Goal: Task Accomplishment & Management: Use online tool/utility

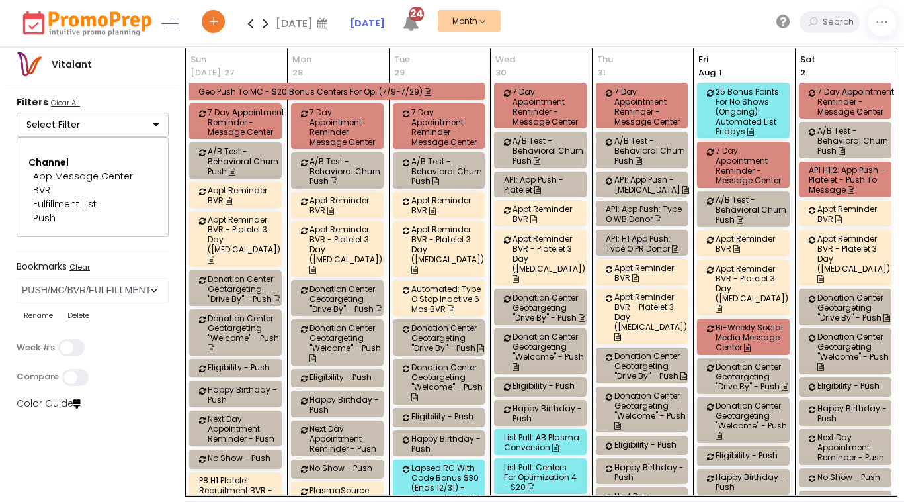
select select "278"
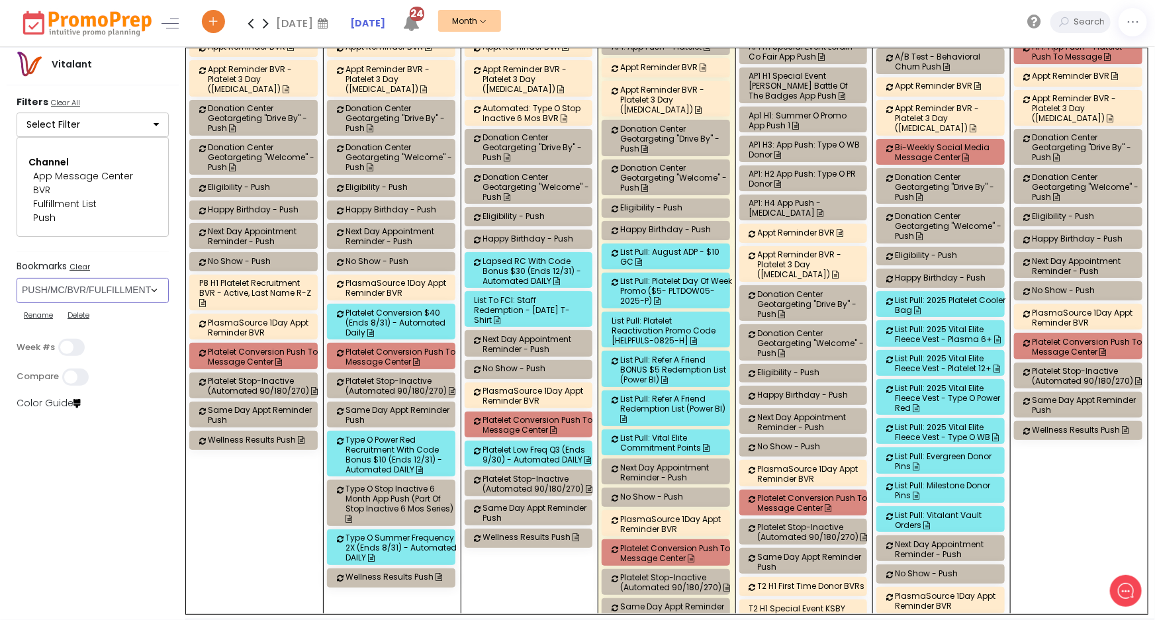
scroll to position [1924, 0]
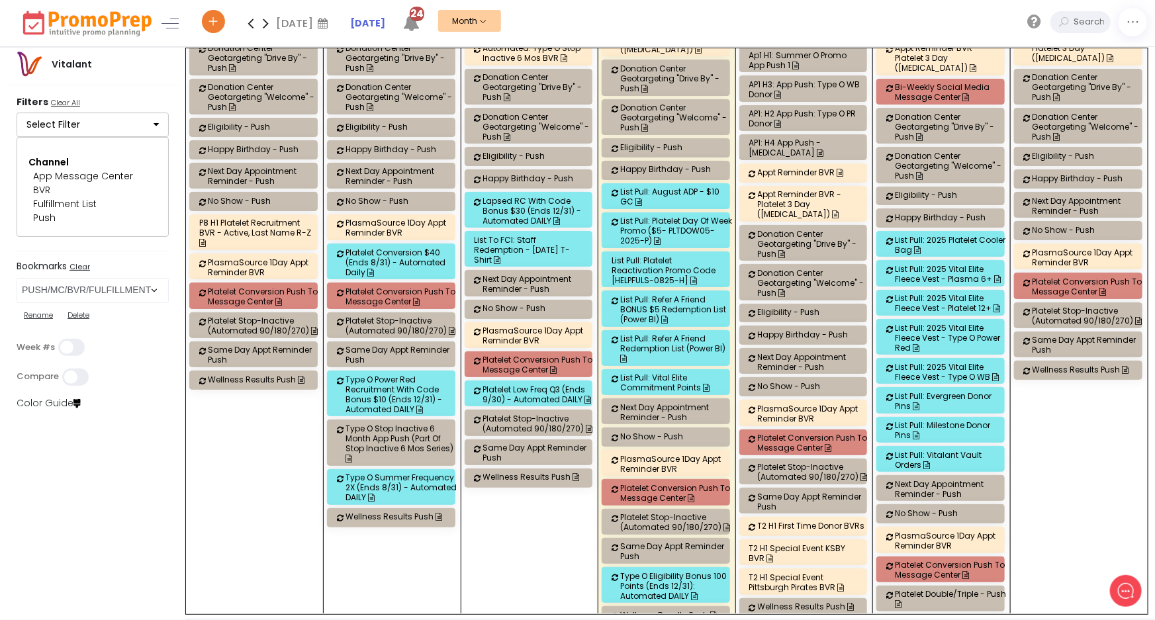
click at [674, 187] on div "List Pull: August ADP - $10 GC" at bounding box center [676, 197] width 112 height 20
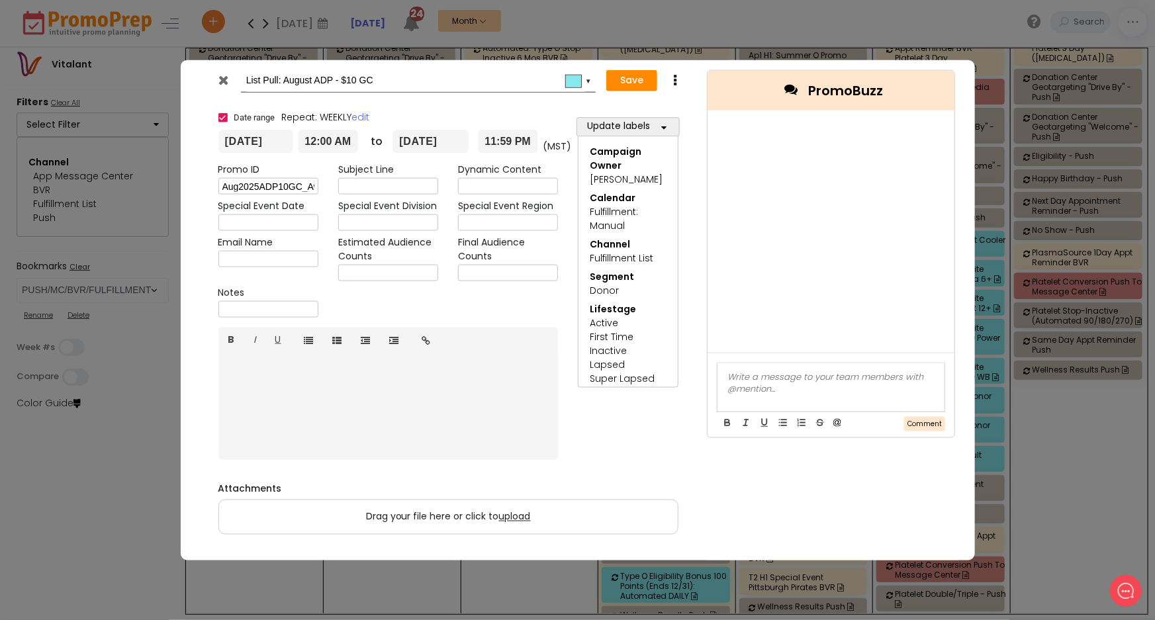
click at [492, 274] on input "text" at bounding box center [508, 273] width 100 height 17
type input "16252"
click at [635, 76] on button "Save" at bounding box center [631, 80] width 51 height 21
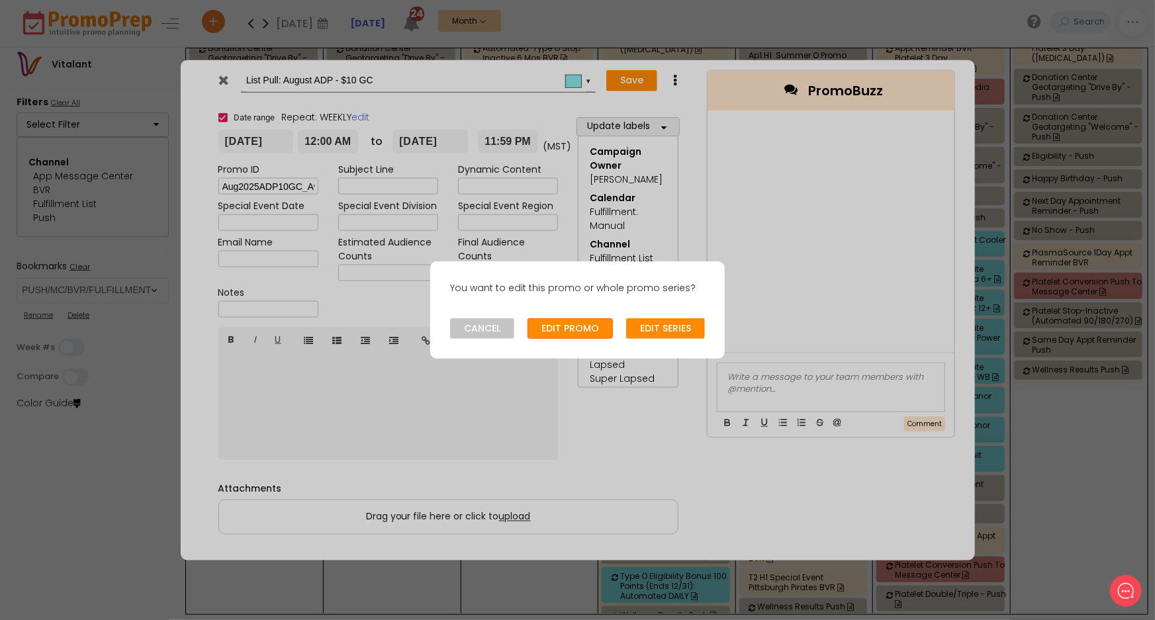
click at [574, 329] on button "EDIT PROMO" at bounding box center [569, 328] width 85 height 21
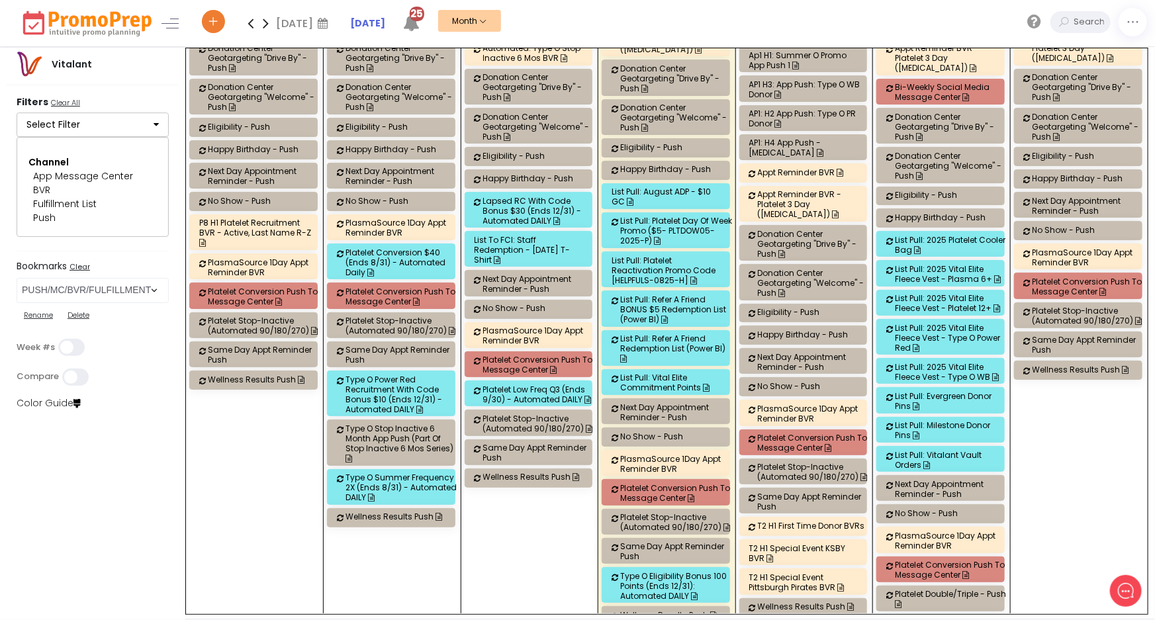
click at [681, 216] on div "List Pull: Platelet Day Of Week Promo ($5- PLTDOW05-2025-P)" at bounding box center [676, 231] width 112 height 30
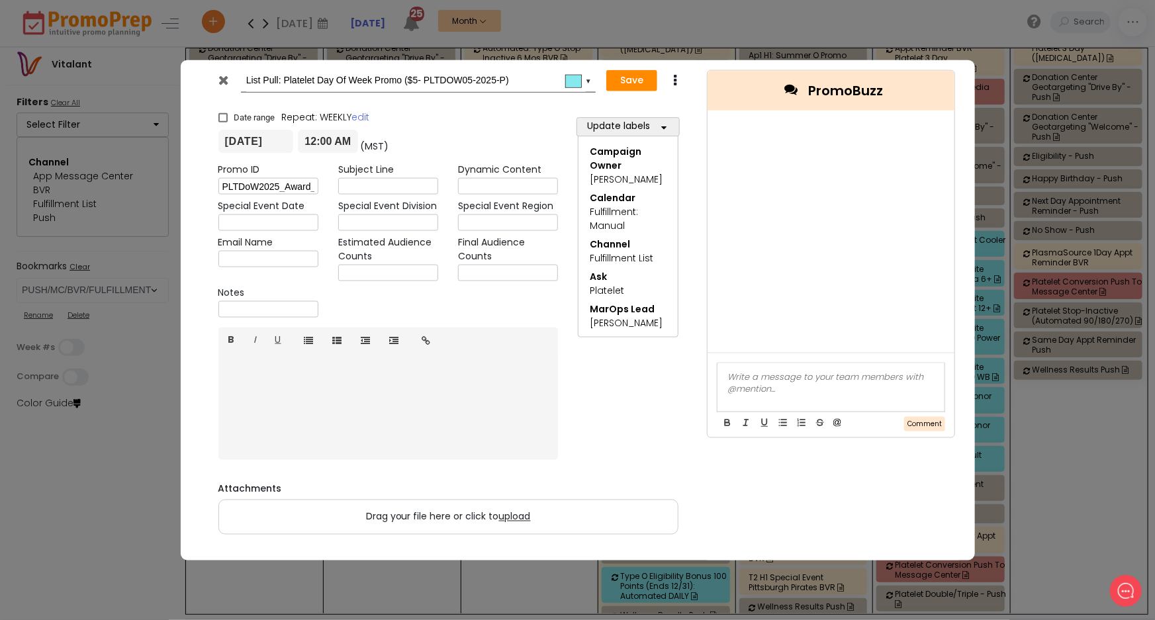
click at [480, 271] on input "text" at bounding box center [508, 273] width 100 height 17
click at [531, 274] on input "W -158 WO -" at bounding box center [508, 273] width 100 height 17
type input "W -158 WO - 138"
click at [635, 82] on button "Save" at bounding box center [631, 80] width 51 height 21
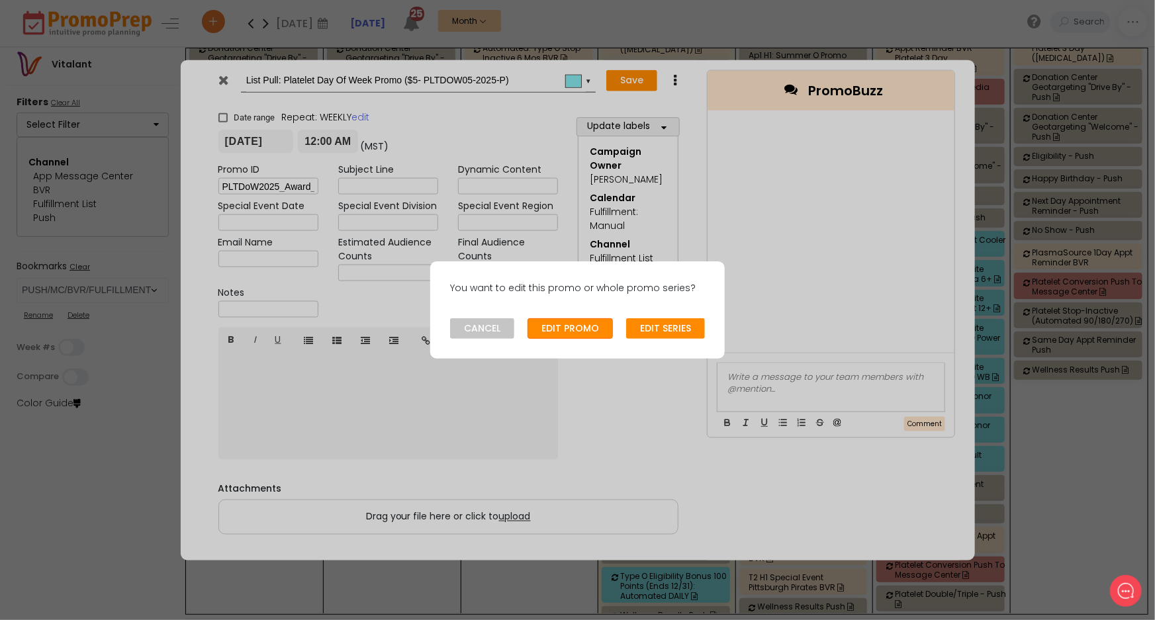
click at [566, 333] on button "EDIT PROMO" at bounding box center [569, 328] width 85 height 21
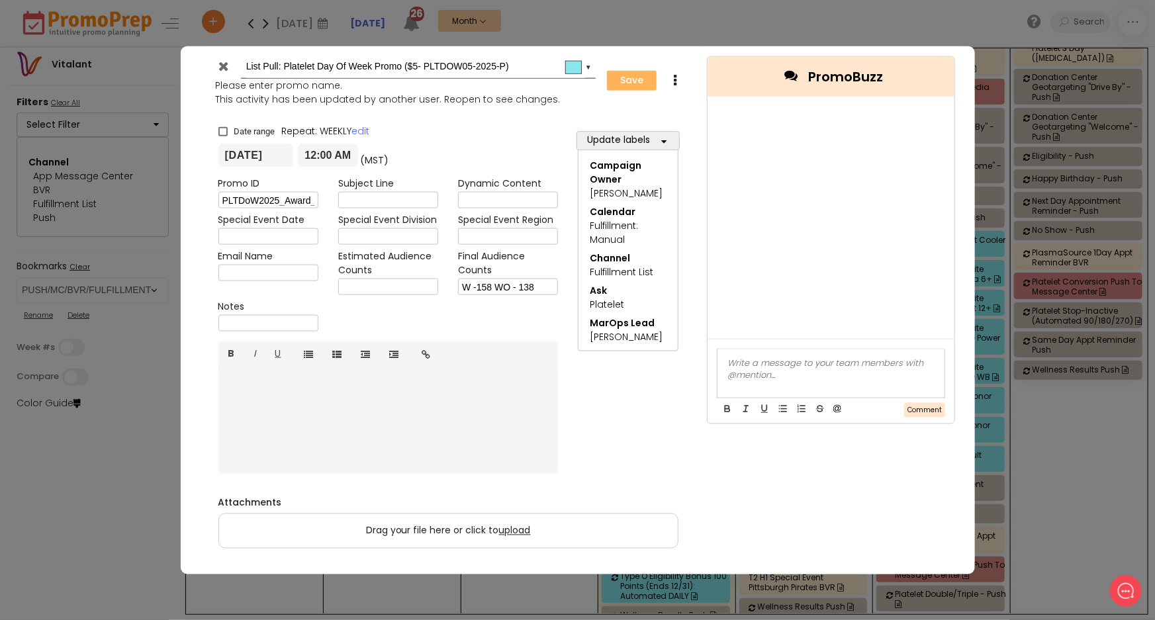
type input "[DATE]"
type input "00:00"
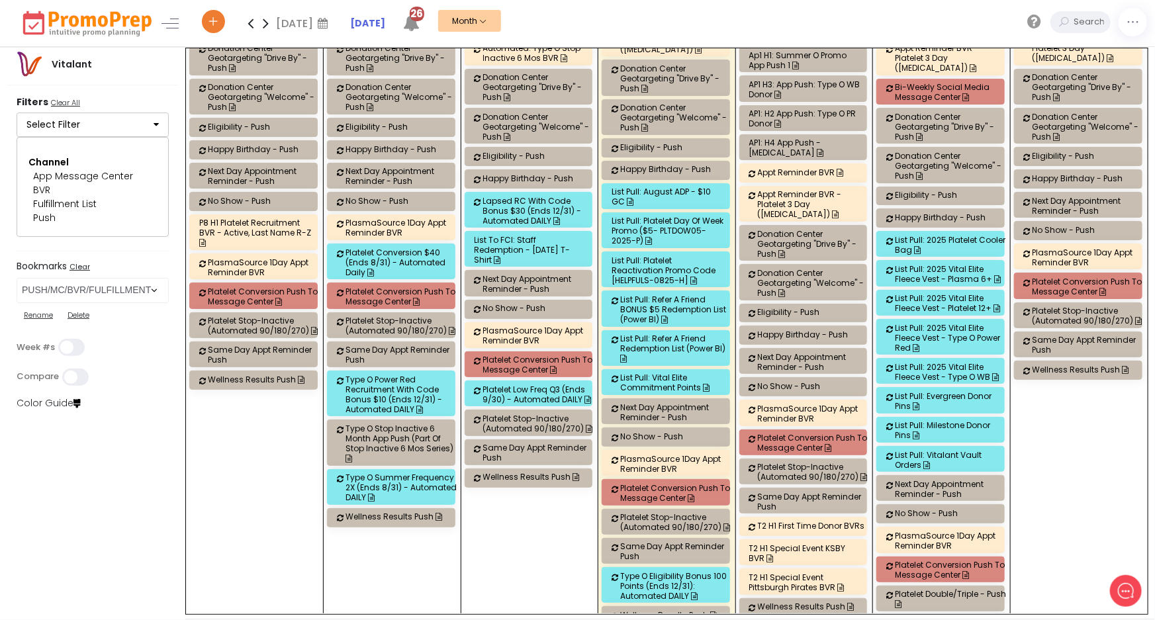
click at [679, 255] on div "List Pull: Platelet Reactivation Promo Code [HELPFULS-0825-H]" at bounding box center [667, 270] width 112 height 30
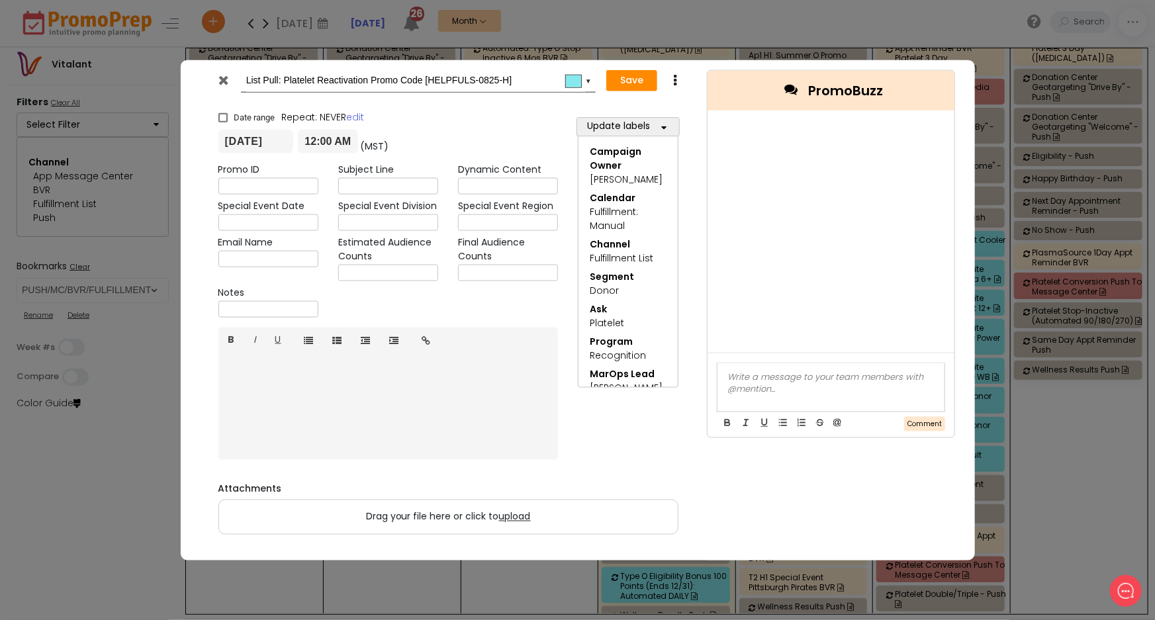
click at [492, 270] on input "text" at bounding box center [508, 273] width 100 height 17
type input "W - 17 WO - 12"
click at [624, 81] on button "Save" at bounding box center [631, 80] width 51 height 21
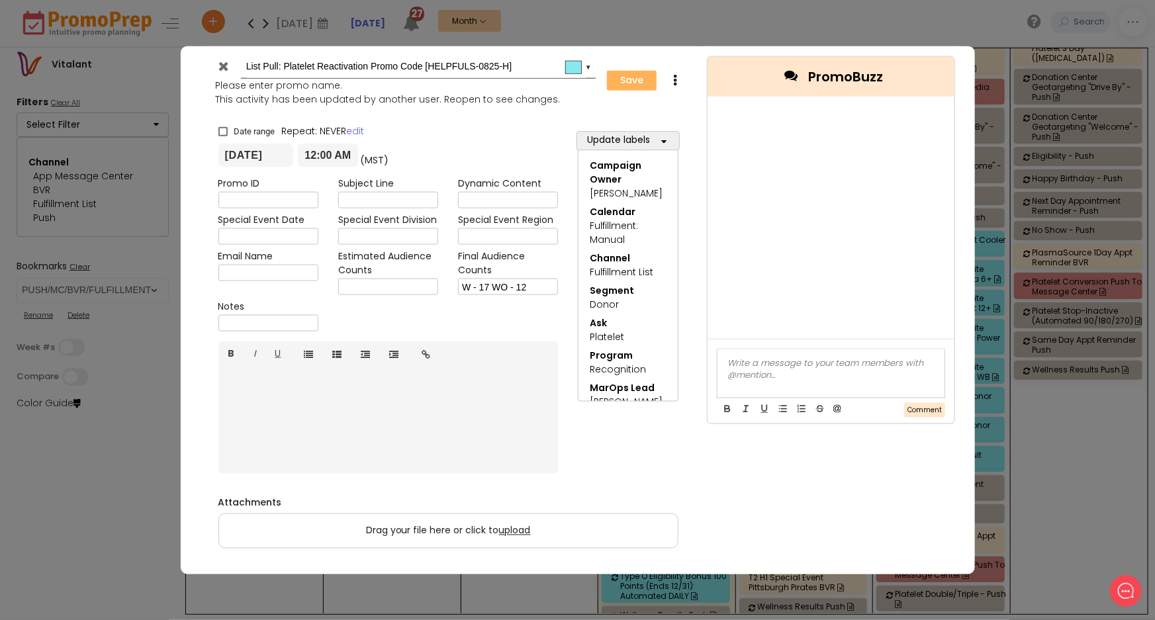
type input "[DATE]"
type input "00:00"
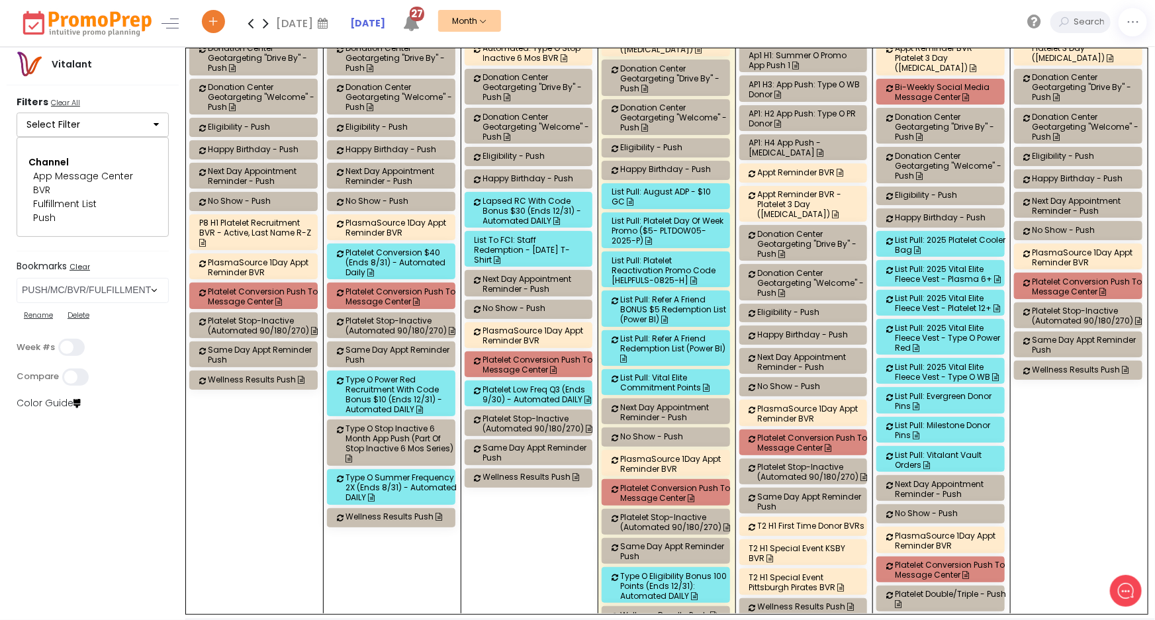
click at [666, 294] on div "List Pull: Refer a Friend BONUS $5 Redemption list (Power BI)" at bounding box center [676, 309] width 112 height 30
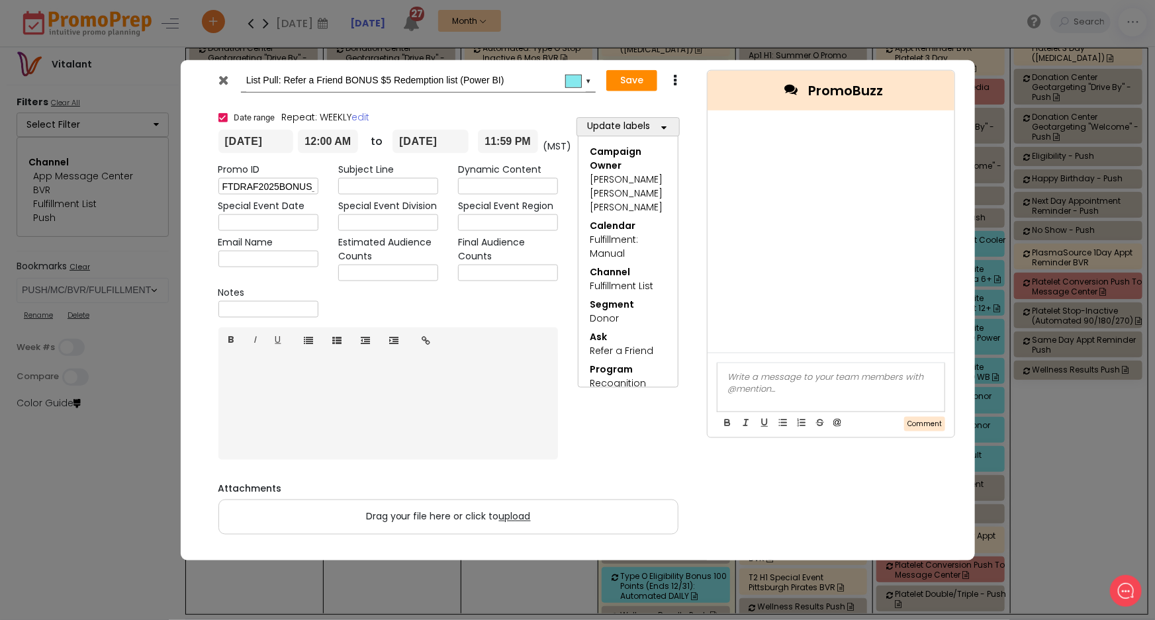
click at [486, 271] on input "text" at bounding box center [508, 273] width 100 height 17
type input "10"
click at [623, 79] on button "Save" at bounding box center [631, 80] width 51 height 21
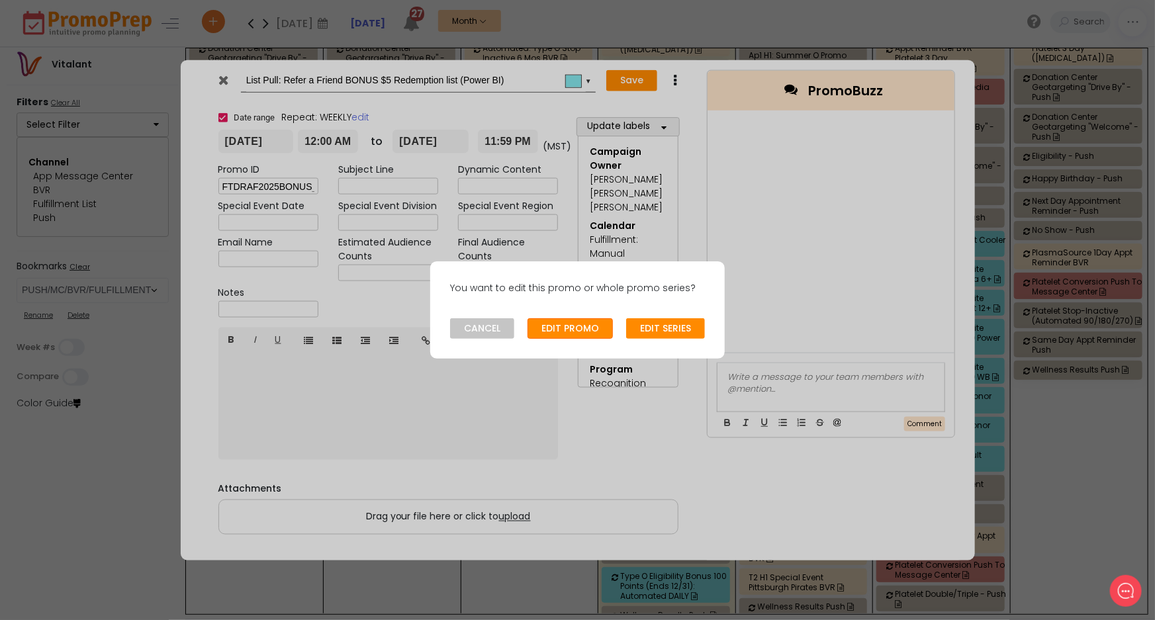
click at [558, 330] on button "EDIT PROMO" at bounding box center [569, 328] width 85 height 21
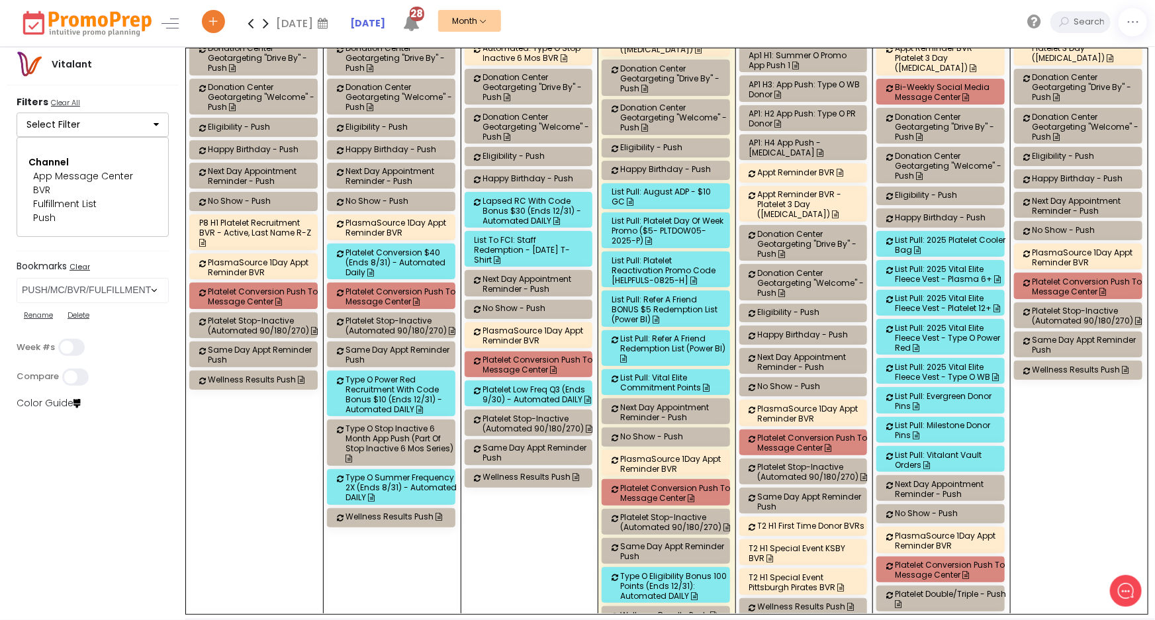
click at [659, 333] on div "List Pull: Refer a Friend Redemption list (Power BI)" at bounding box center [676, 348] width 112 height 30
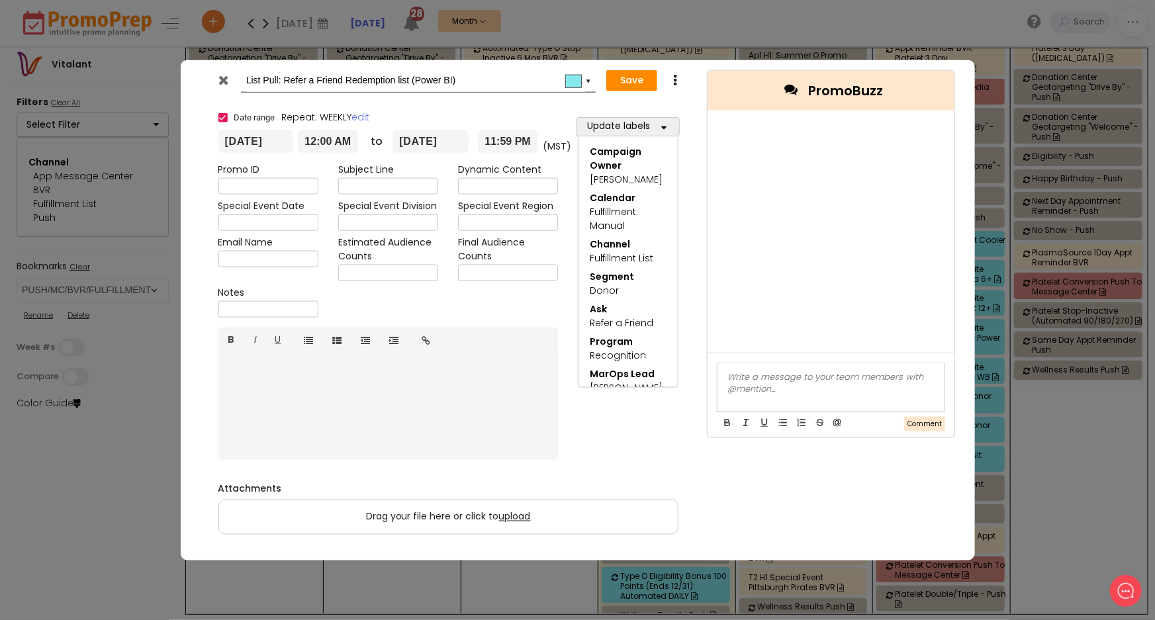
click at [479, 267] on input "text" at bounding box center [508, 273] width 100 height 17
type input "64"
click at [633, 76] on button "Save" at bounding box center [631, 80] width 51 height 21
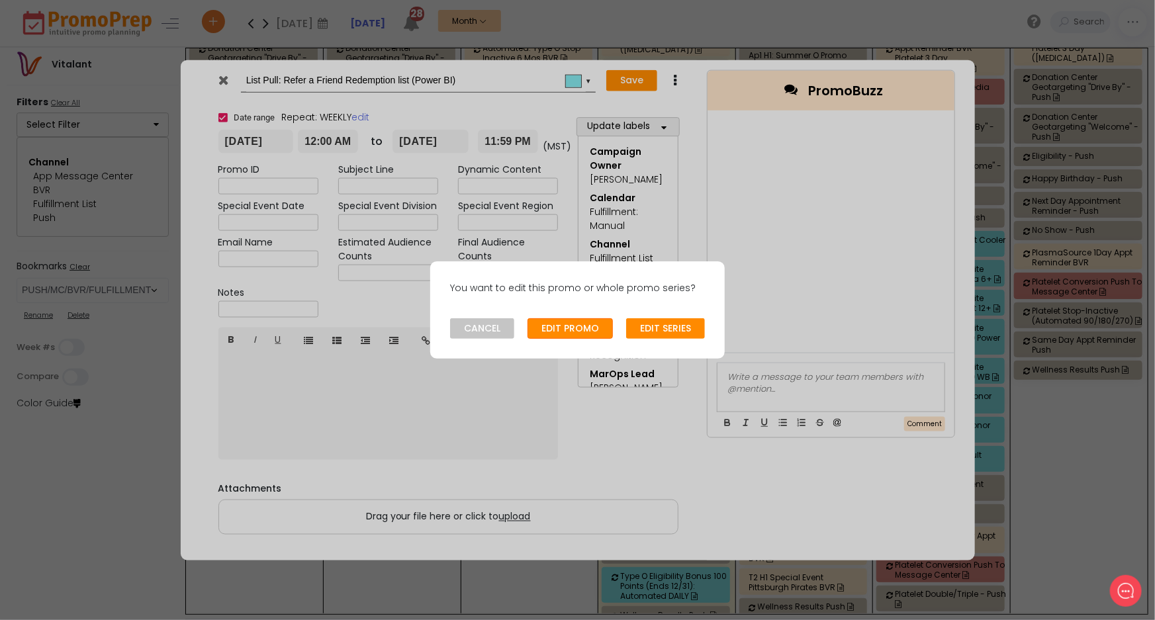
click at [584, 324] on button "EDIT PROMO" at bounding box center [569, 328] width 85 height 21
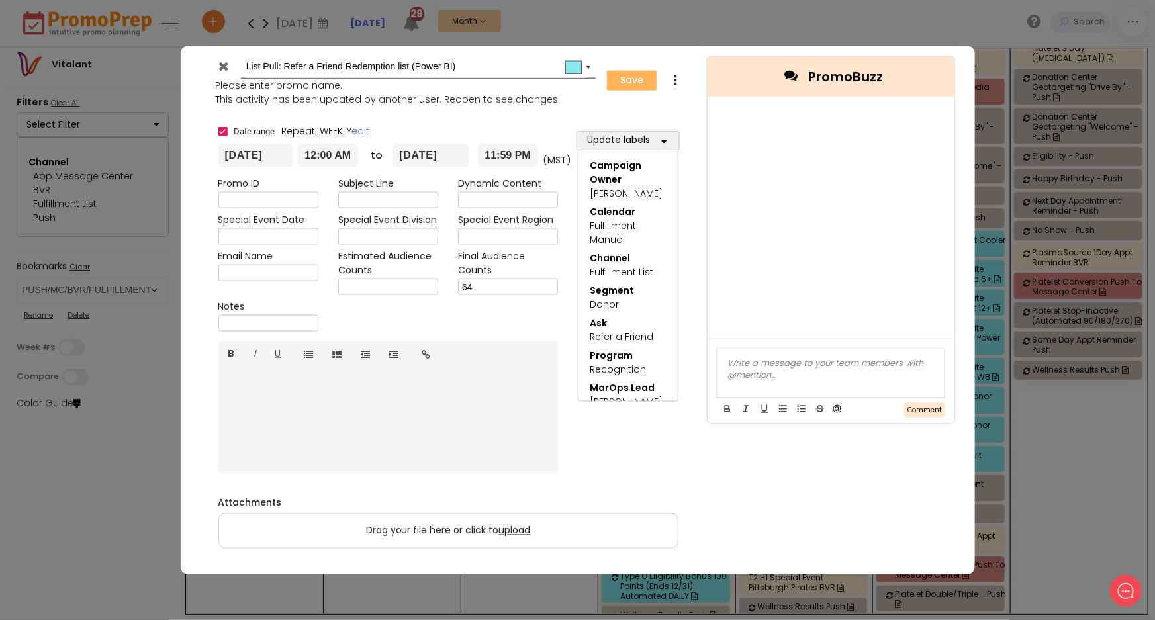
type input "[DATE]"
type input "00:00"
type input "[DATE]"
type input "23:59"
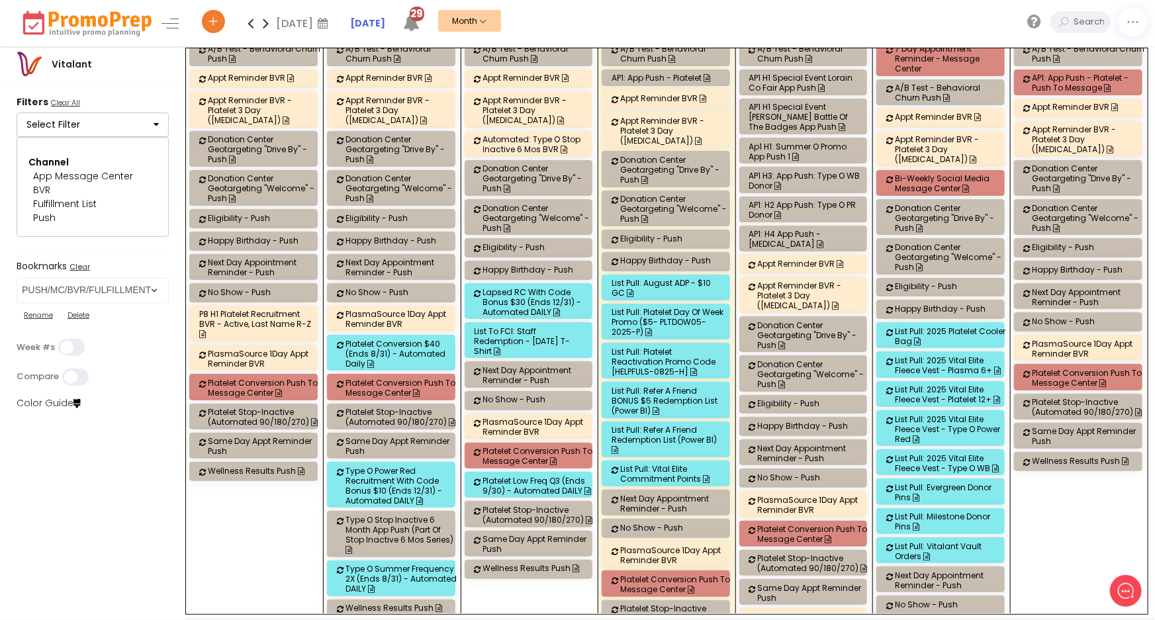
scroll to position [1804, 0]
